Goal: Task Accomplishment & Management: Manage account settings

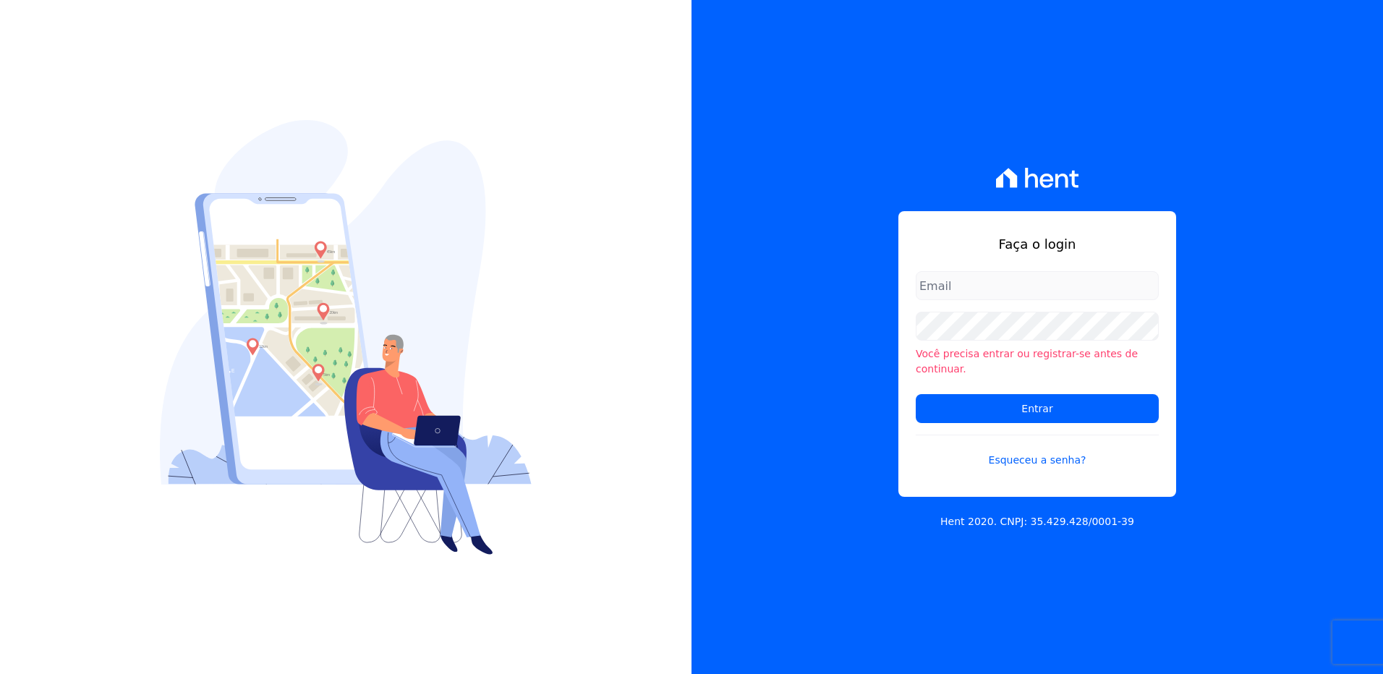
click at [964, 294] on input "email" at bounding box center [1037, 285] width 243 height 29
type input "monica.kurose@e-arke.com"
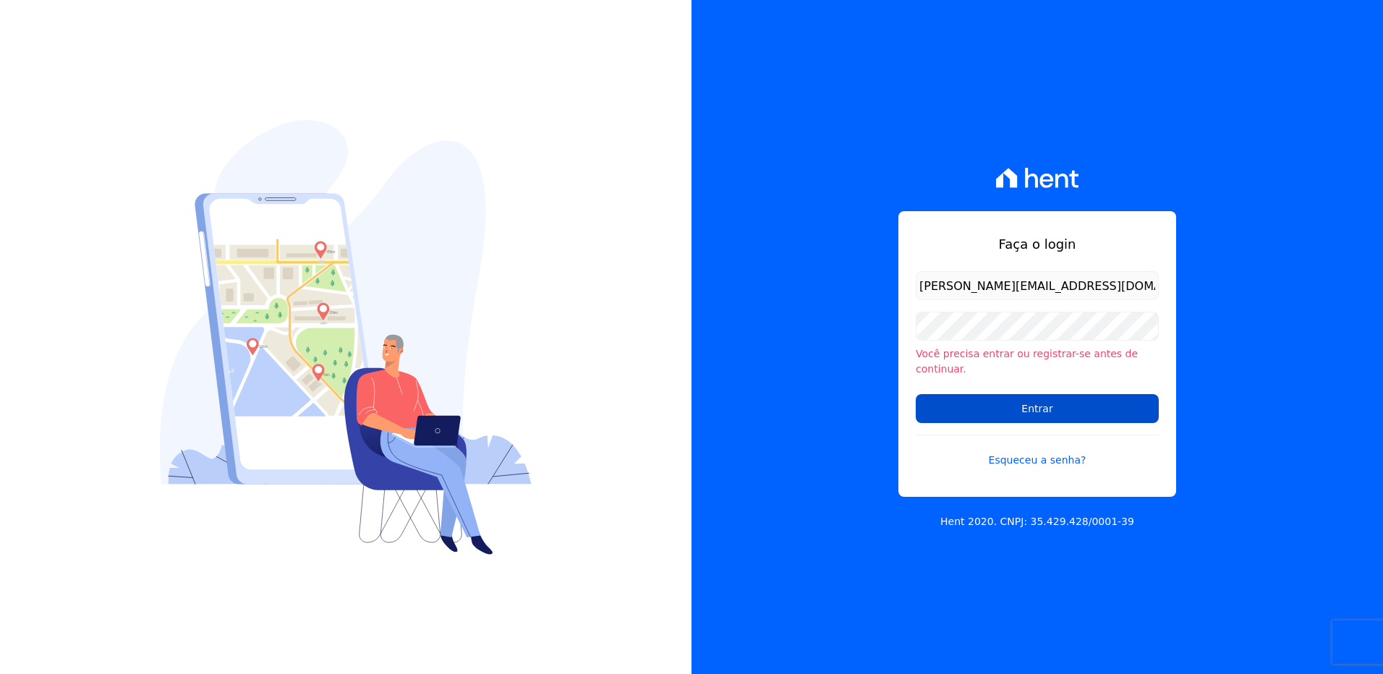
click at [976, 402] on input "Entrar" at bounding box center [1037, 408] width 243 height 29
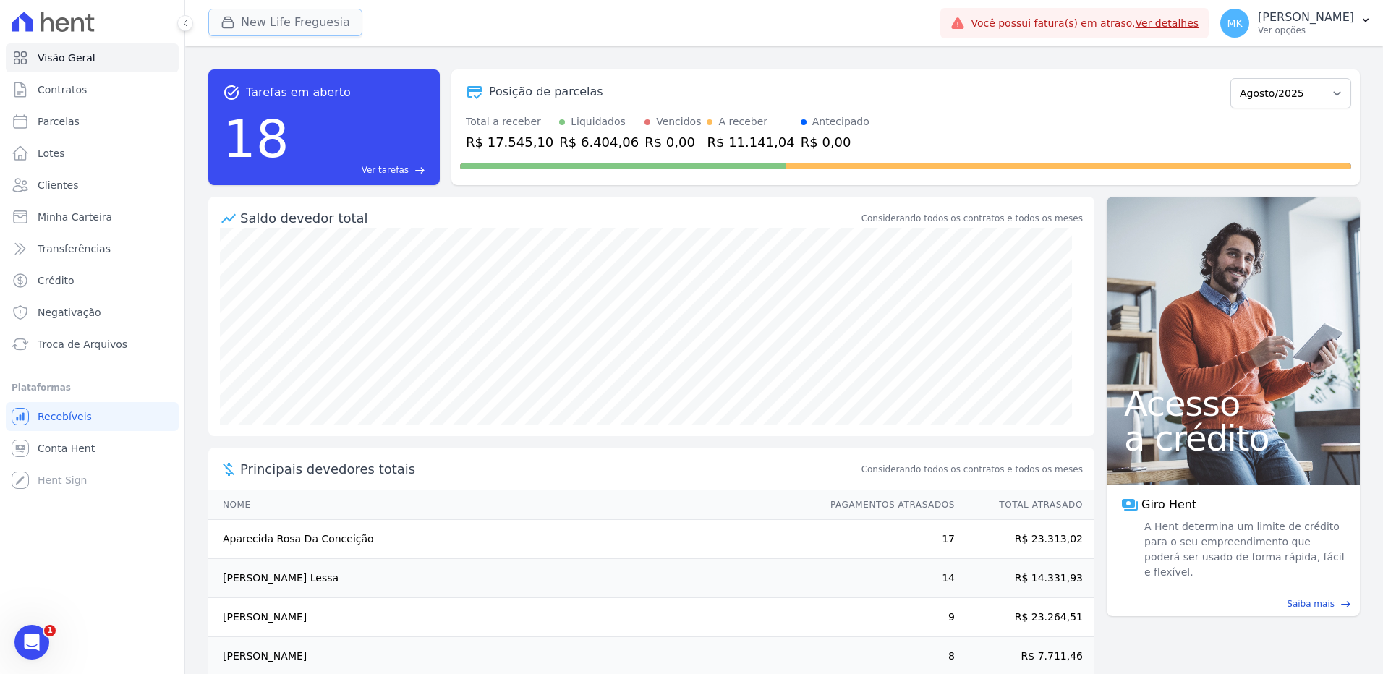
click at [291, 20] on button "New Life Freguesia" at bounding box center [285, 22] width 154 height 27
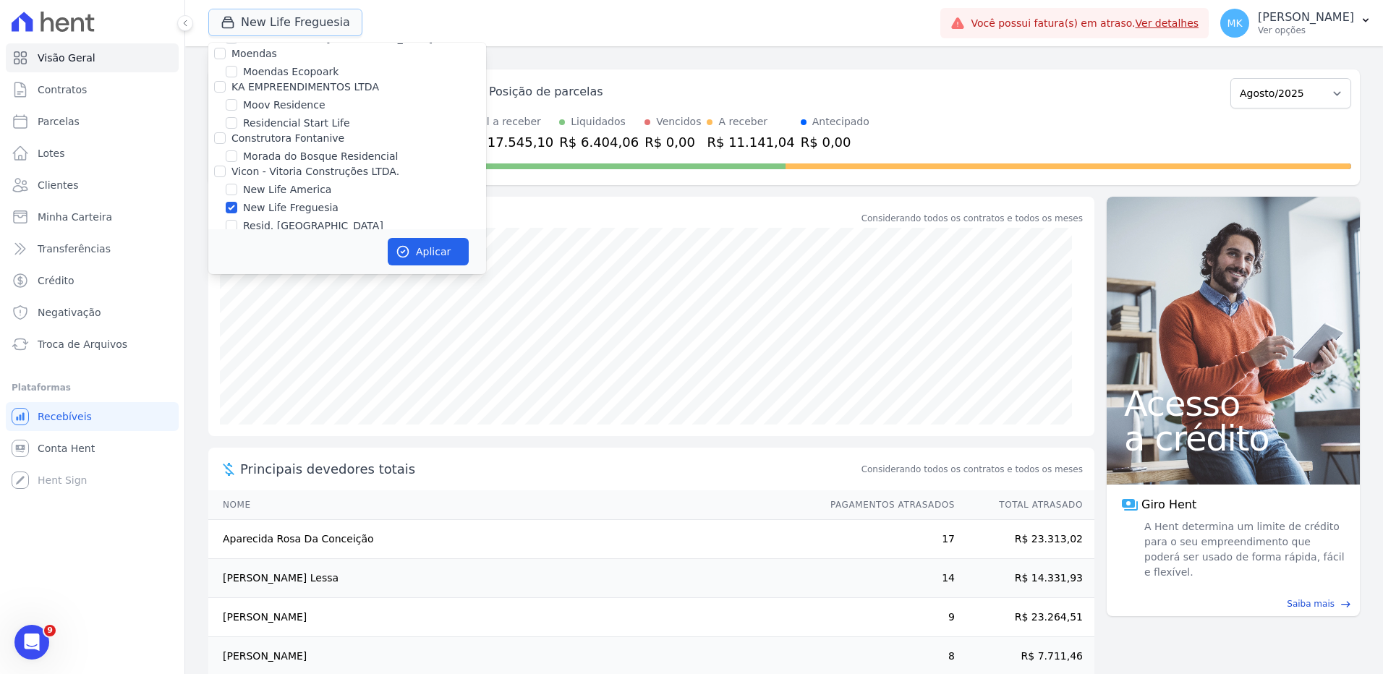
scroll to position [5637, 0]
click at [233, 239] on input "New Life Freguesia" at bounding box center [232, 245] width 12 height 12
checkbox input "false"
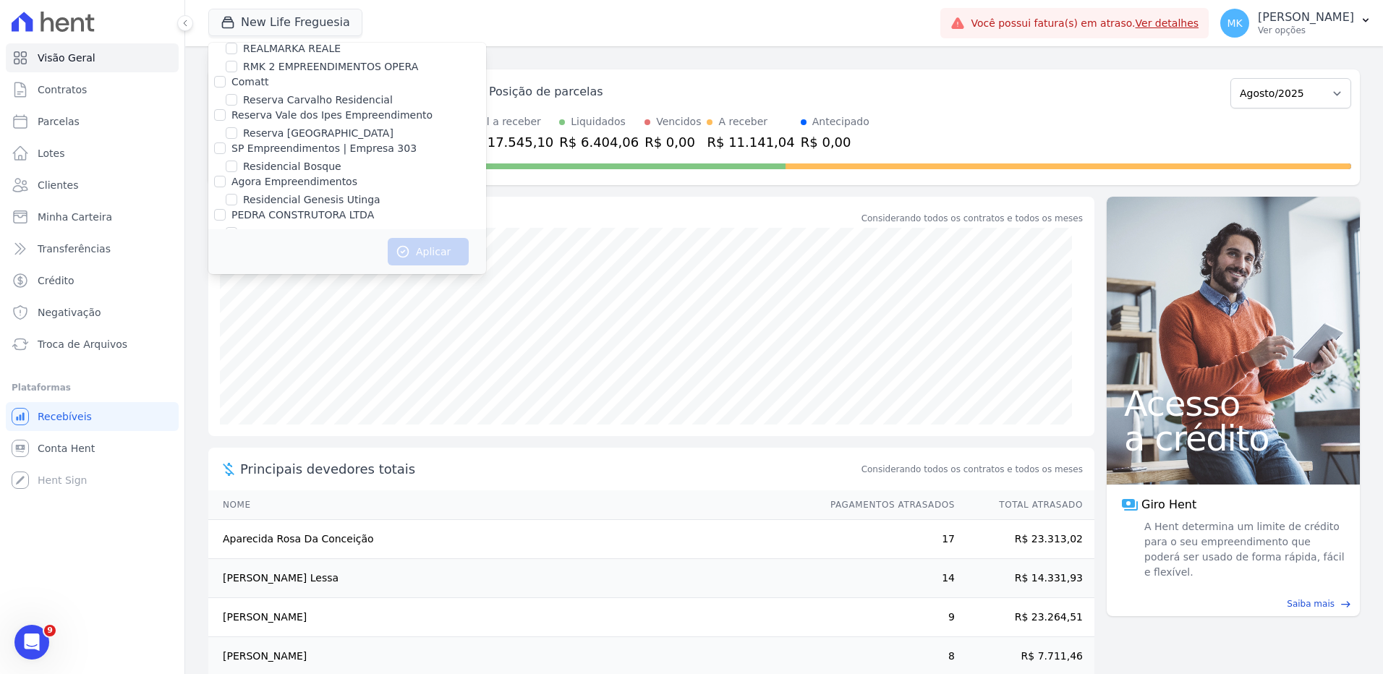
scroll to position [6542, 0]
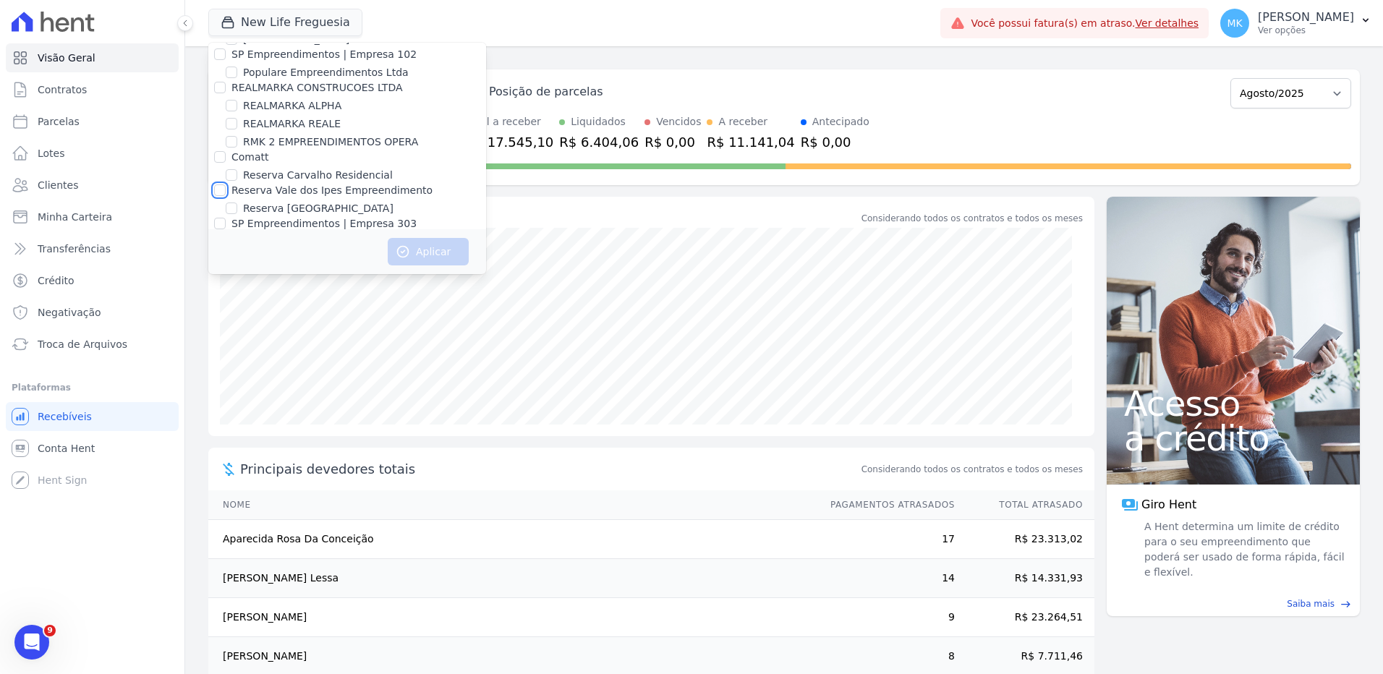
click at [218, 184] on input "Reserva Vale dos Ipes Empreendimento" at bounding box center [220, 190] width 12 height 12
checkbox input "true"
click at [435, 243] on button "Aplicar" at bounding box center [428, 251] width 81 height 27
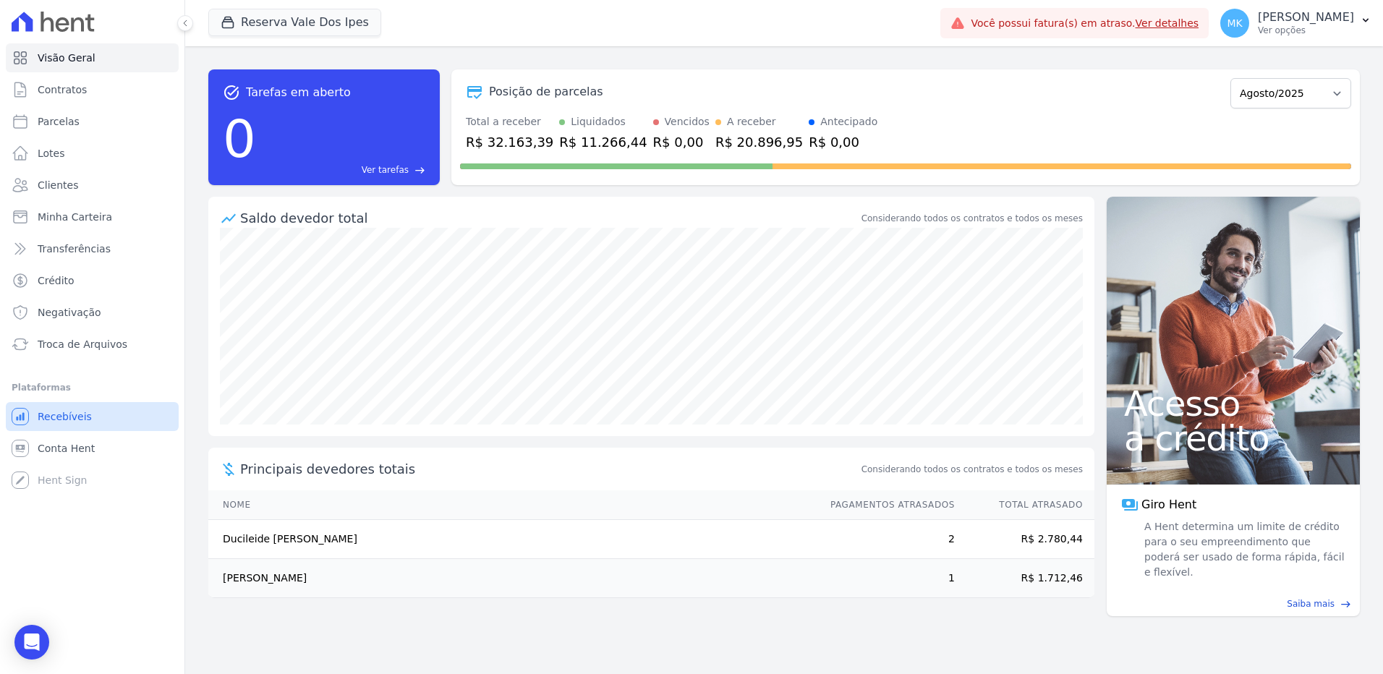
click at [101, 412] on link "Recebíveis" at bounding box center [92, 416] width 173 height 29
drag, startPoint x: 91, startPoint y: 341, endPoint x: 1278, endPoint y: 13, distance: 1231.0
drag, startPoint x: 1278, startPoint y: 13, endPoint x: 1009, endPoint y: 110, distance: 285.4
click at [972, 118] on div "Total a receber R$ 32.163,39 Liquidados R$ 11.266,44 Vencidos R$ 0,00 A receber…" at bounding box center [905, 133] width 891 height 38
drag, startPoint x: 1303, startPoint y: 29, endPoint x: 992, endPoint y: 85, distance: 316.2
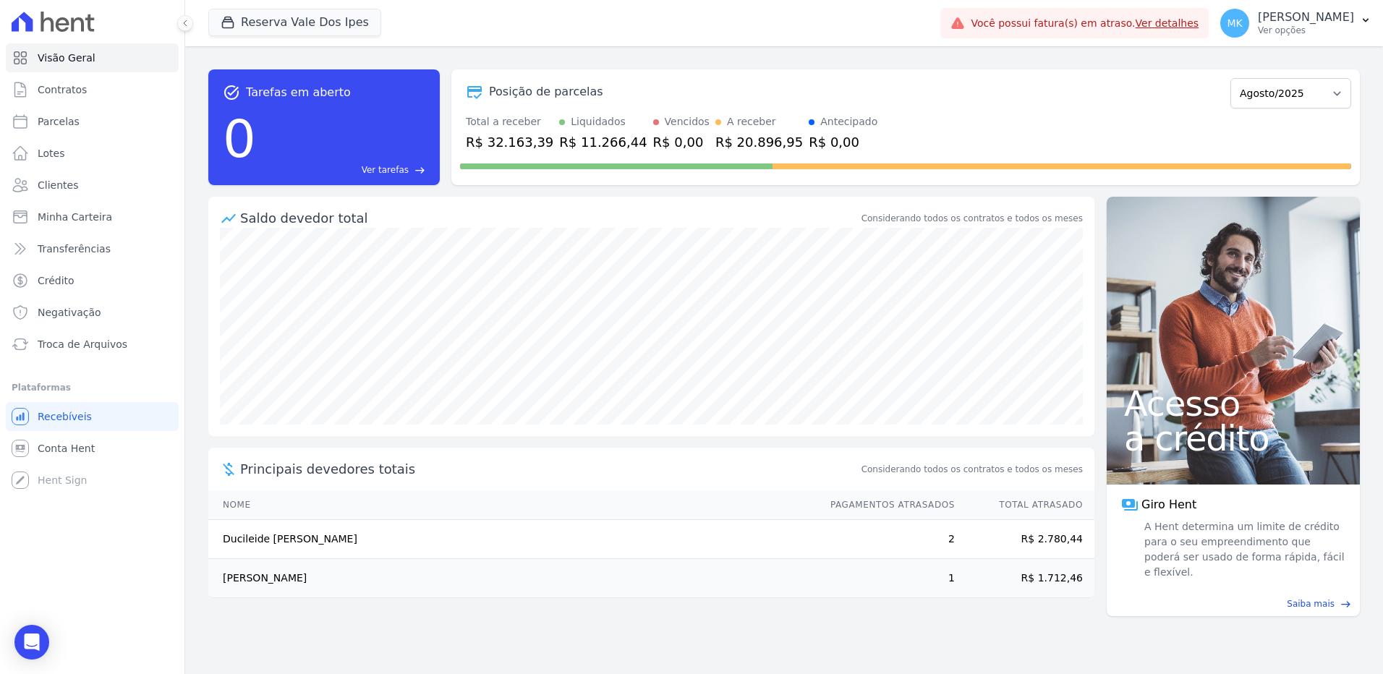
click at [992, 85] on div "Posição de parcelas" at bounding box center [842, 91] width 765 height 17
click at [1312, 17] on p "[PERSON_NAME]" at bounding box center [1306, 17] width 96 height 14
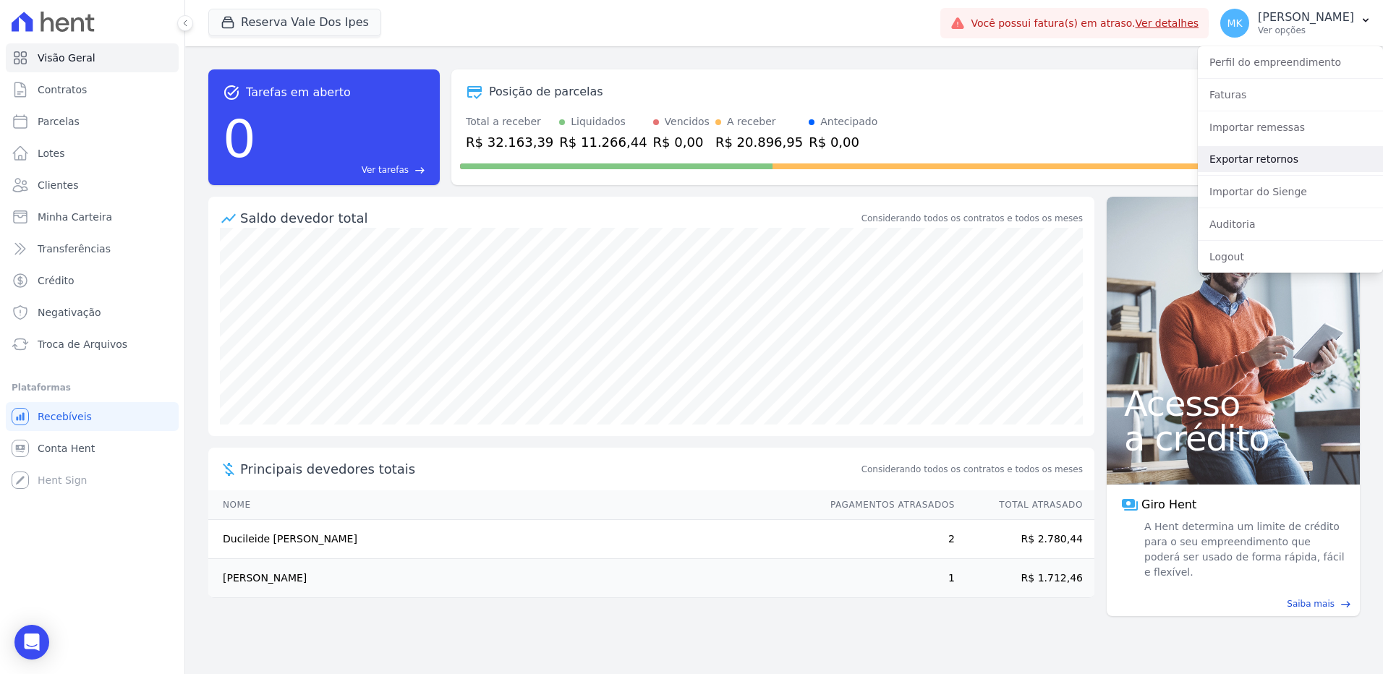
click at [1267, 153] on link "Exportar retornos" at bounding box center [1290, 159] width 185 height 26
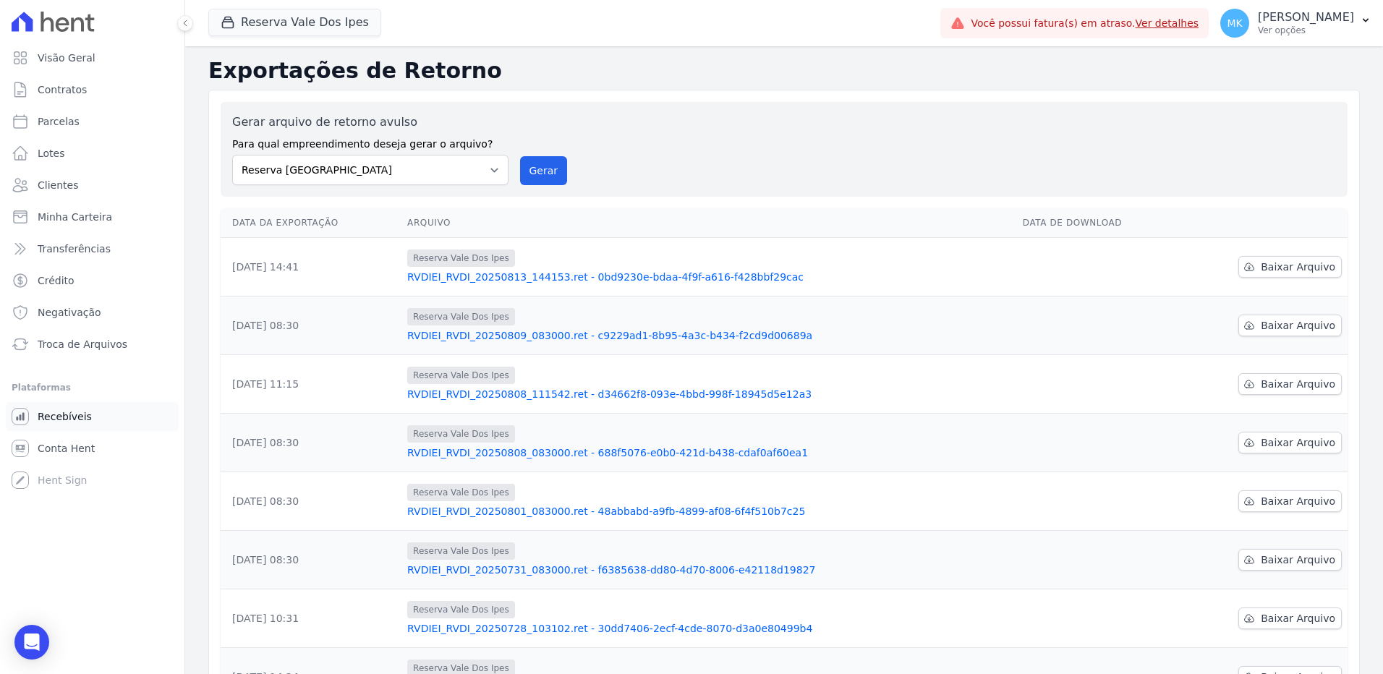
click at [78, 420] on span "Recebíveis" at bounding box center [65, 416] width 54 height 14
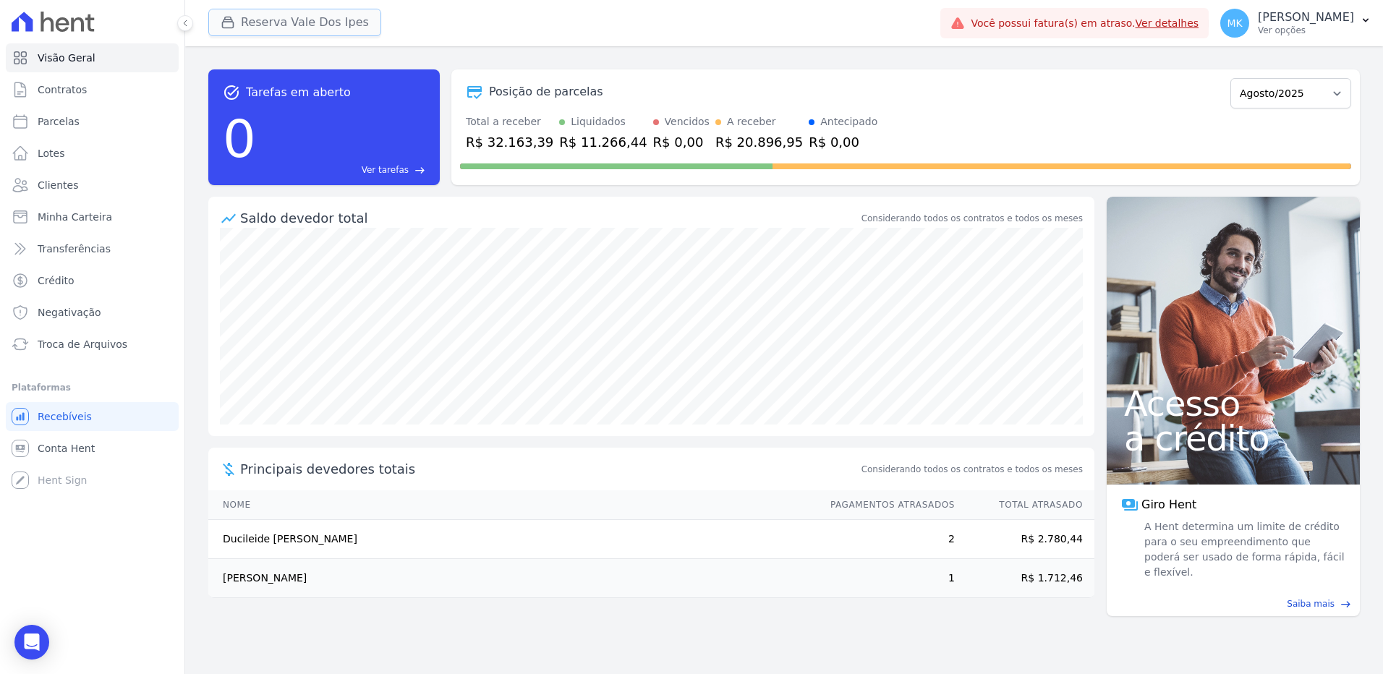
click at [318, 20] on button "Reserva Vale Dos Ipes" at bounding box center [294, 22] width 173 height 27
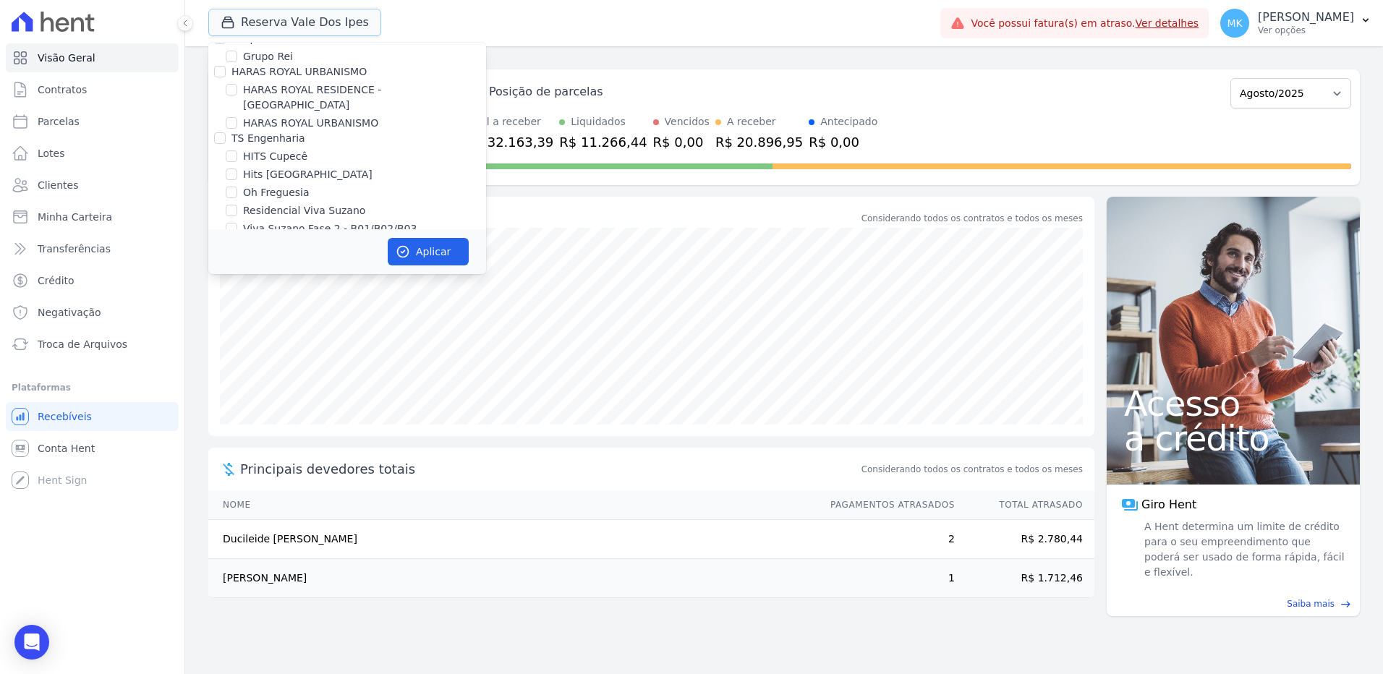
scroll to position [4092, 0]
click at [234, 156] on input "HARAS ROYAL RESIDENCE - [GEOGRAPHIC_DATA]" at bounding box center [232, 162] width 12 height 12
checkbox input "true"
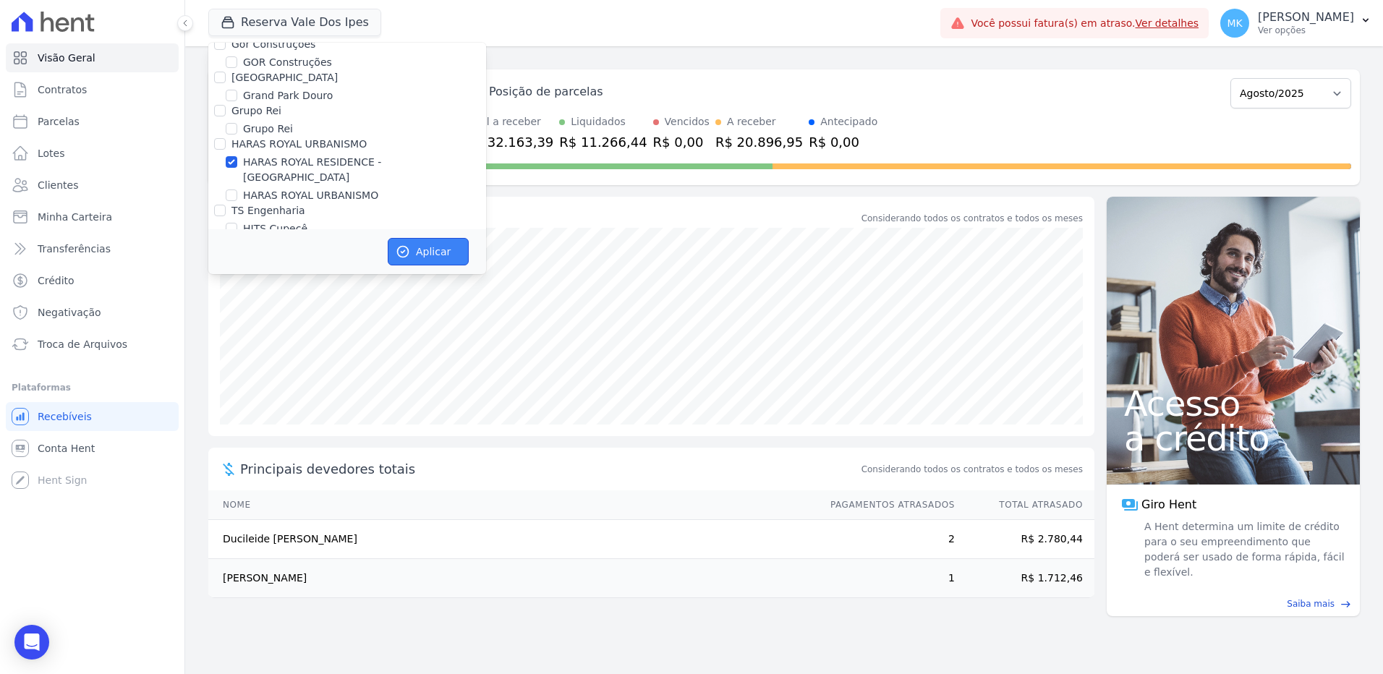
click at [449, 245] on button "Aplicar" at bounding box center [428, 251] width 81 height 27
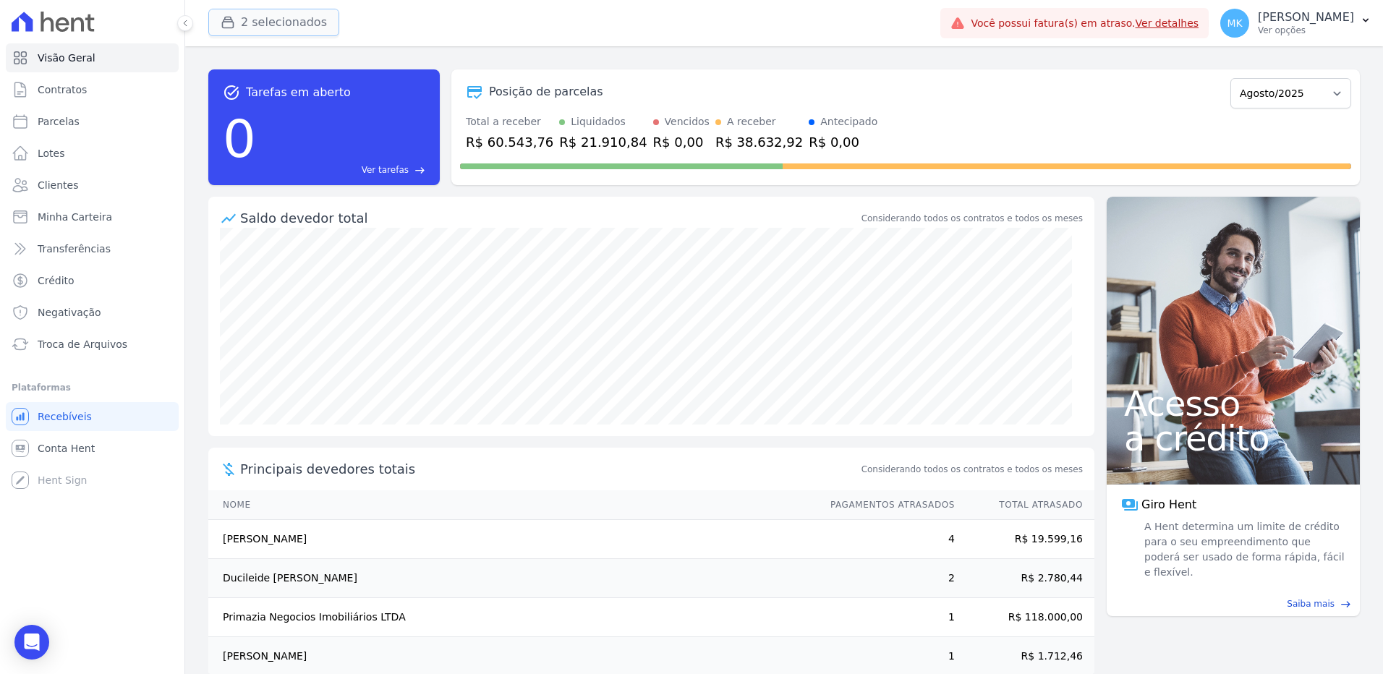
click at [263, 17] on button "2 selecionados" at bounding box center [273, 22] width 131 height 27
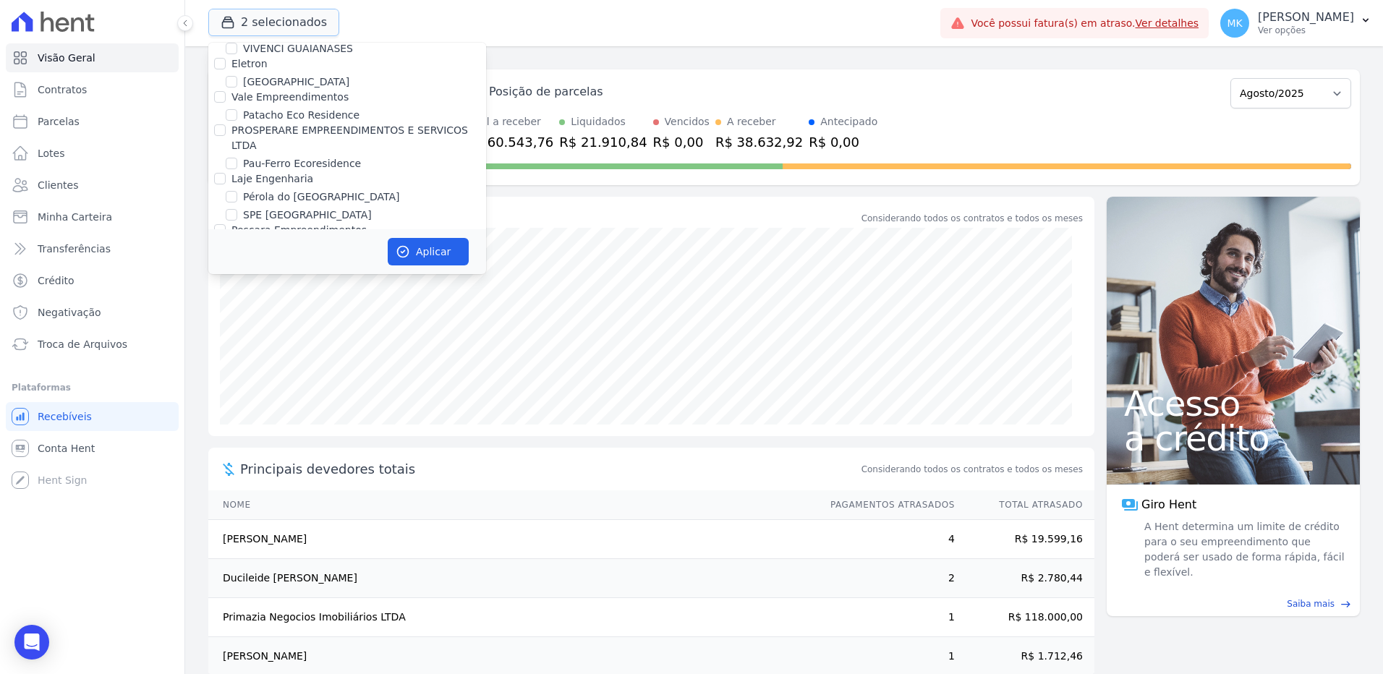
scroll to position [6484, 0]
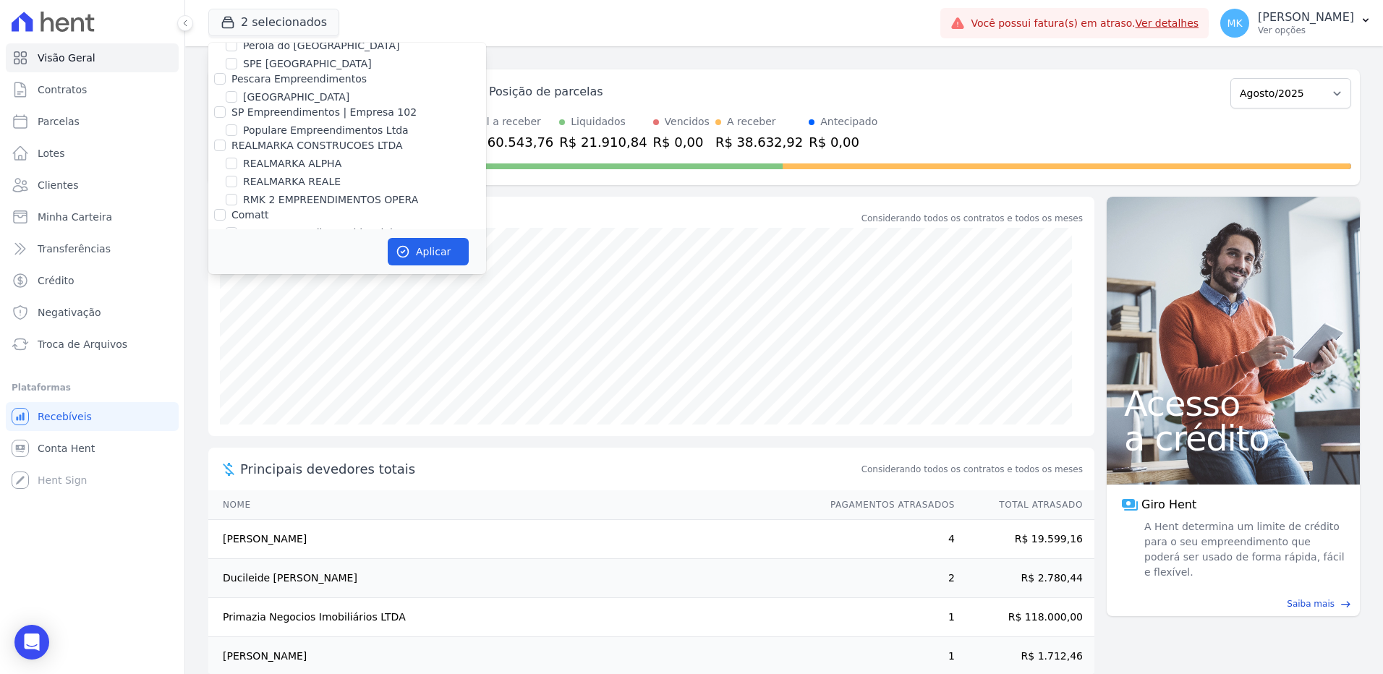
click at [218, 242] on input "Reserva Vale dos Ipes Empreendimento" at bounding box center [220, 248] width 12 height 12
checkbox input "false"
click at [424, 247] on button "Aplicar" at bounding box center [428, 251] width 81 height 27
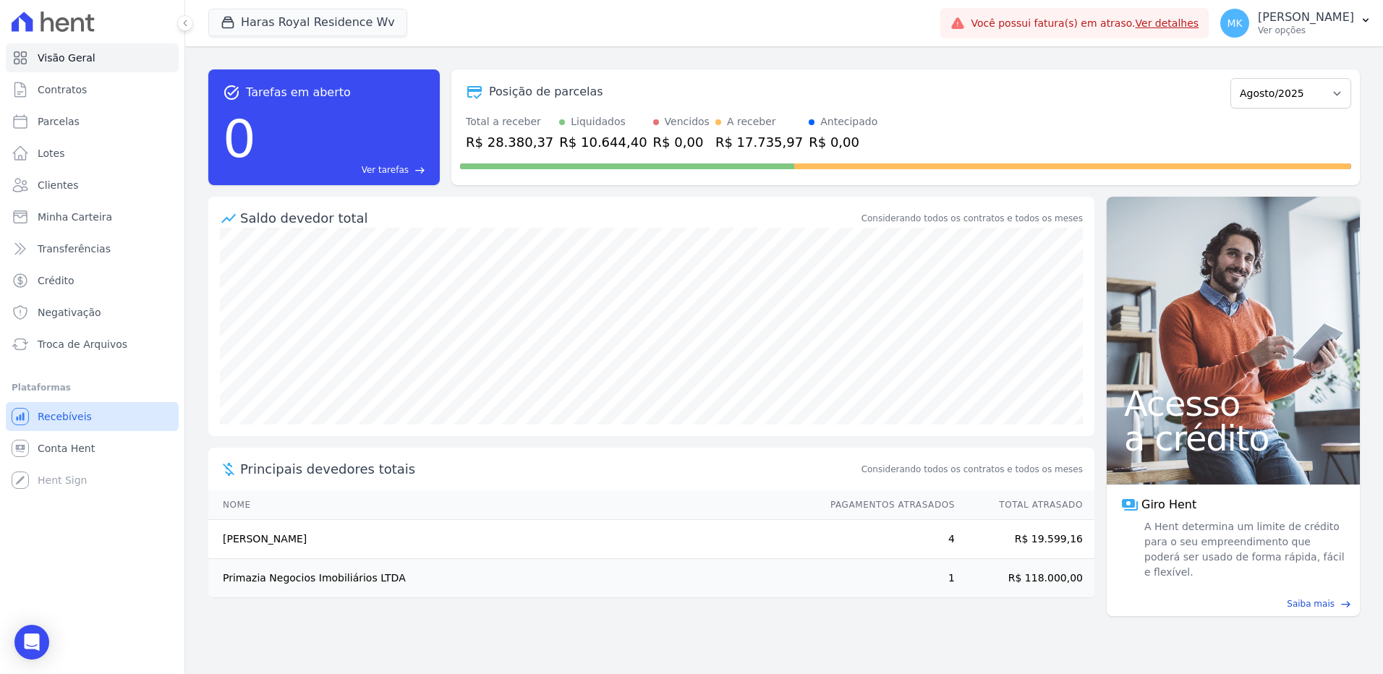
click at [67, 412] on span "Recebíveis" at bounding box center [65, 416] width 54 height 14
click at [287, 30] on button "Haras Royal Residence Wv" at bounding box center [307, 22] width 199 height 27
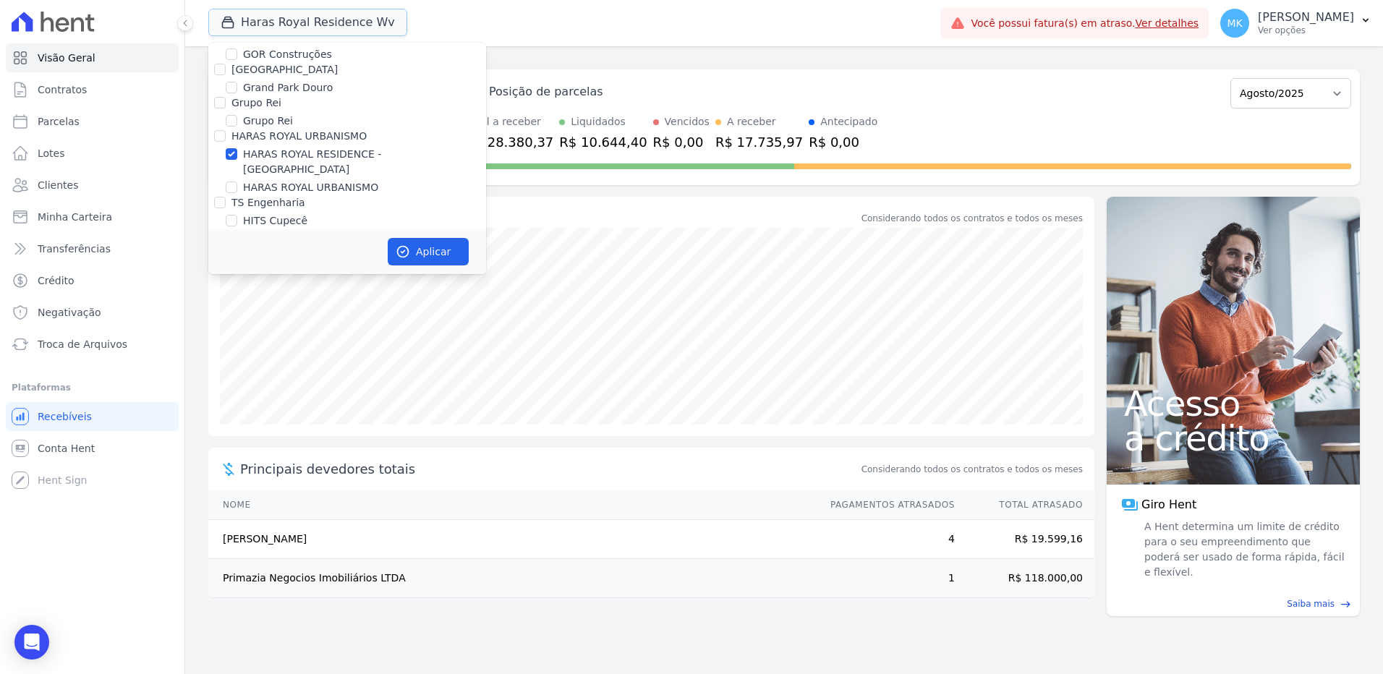
scroll to position [4138, 0]
click at [231, 111] on input "HARAS ROYAL RESIDENCE - [GEOGRAPHIC_DATA]" at bounding box center [232, 117] width 12 height 12
checkbox input "false"
click at [232, 144] on input "HARAS ROYAL URBANISMO" at bounding box center [232, 150] width 12 height 12
checkbox input "true"
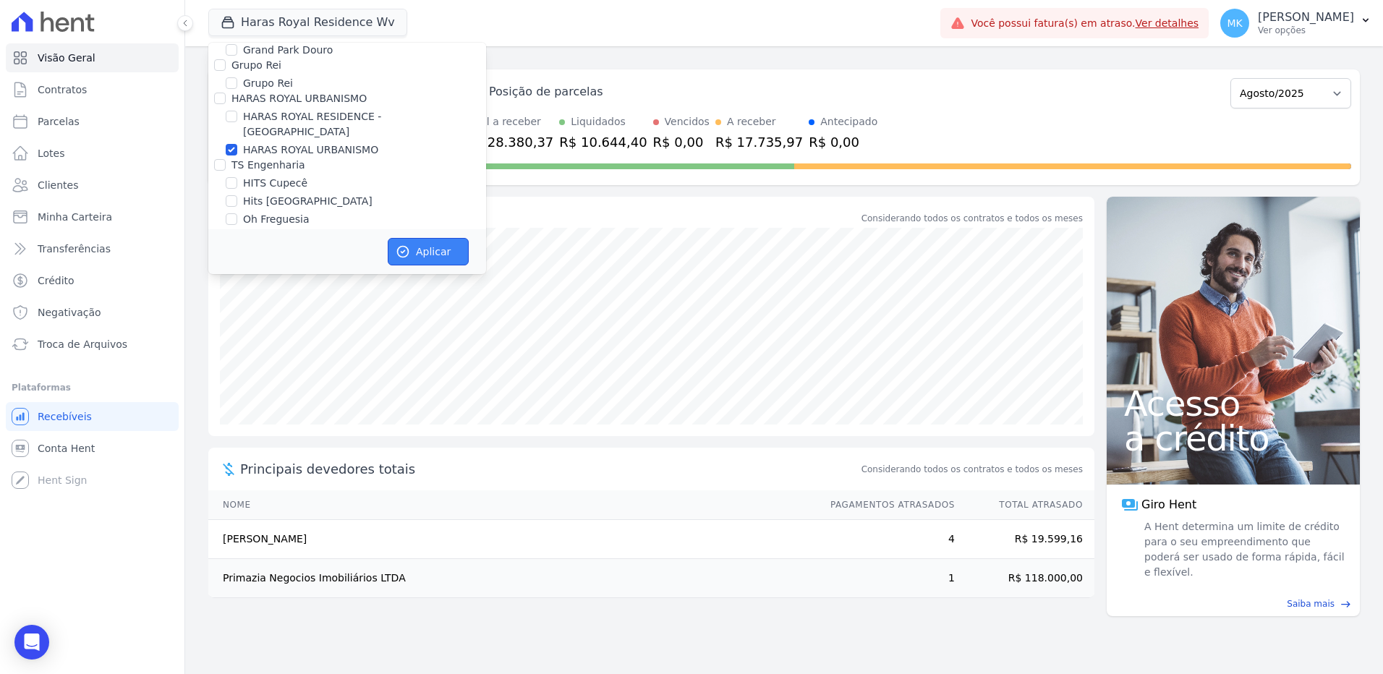
click at [429, 249] on button "Aplicar" at bounding box center [428, 251] width 81 height 27
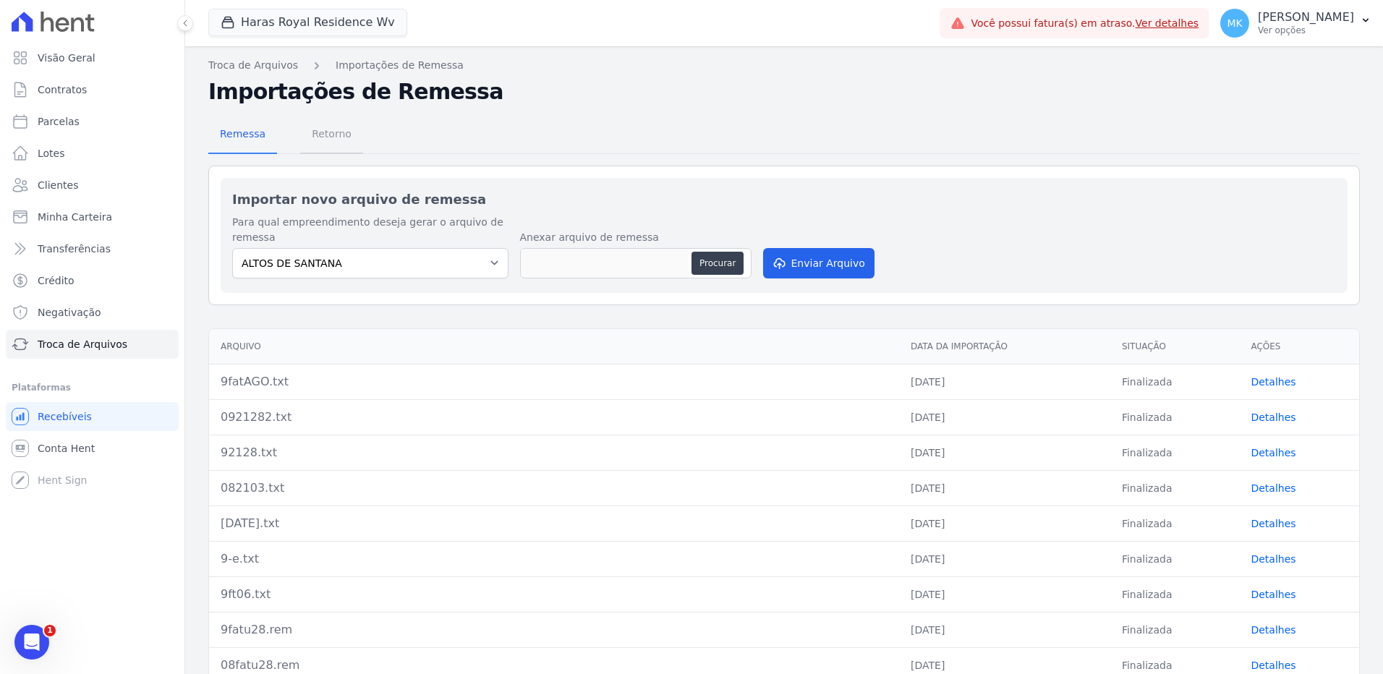
click at [313, 135] on span "Retorno" at bounding box center [331, 133] width 57 height 29
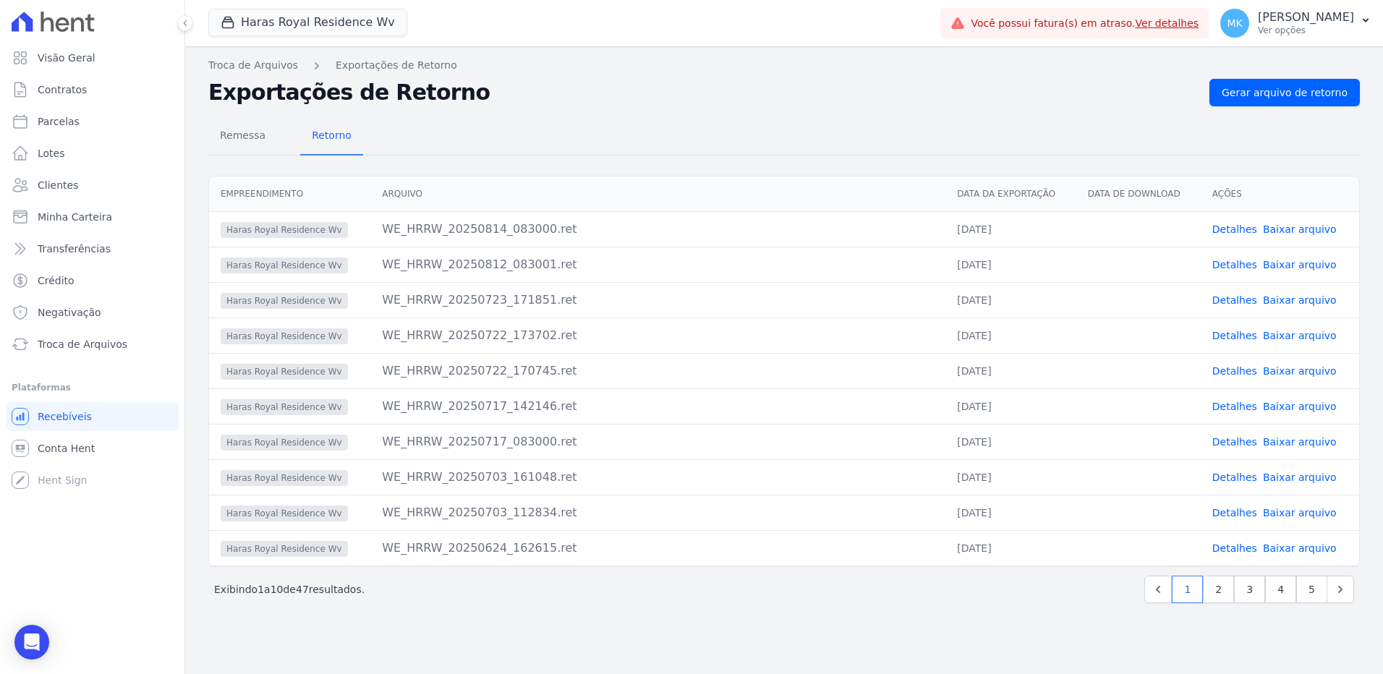
click at [1307, 229] on link "Baixar arquivo" at bounding box center [1300, 230] width 74 height 12
